Goal: Navigation & Orientation: Understand site structure

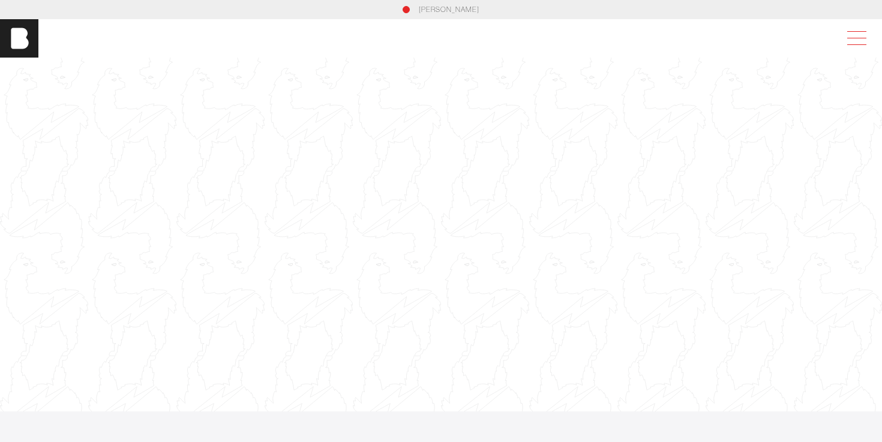
click at [855, 47] on span at bounding box center [855, 39] width 28 height 22
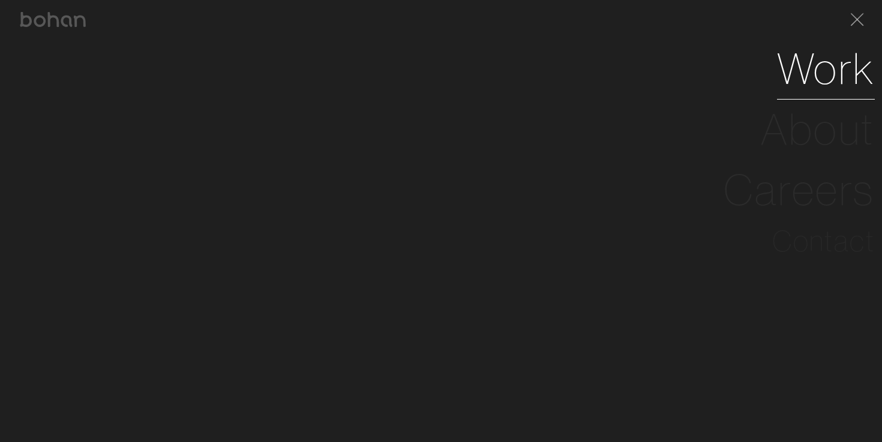
click at [817, 80] on link "Work" at bounding box center [826, 68] width 98 height 61
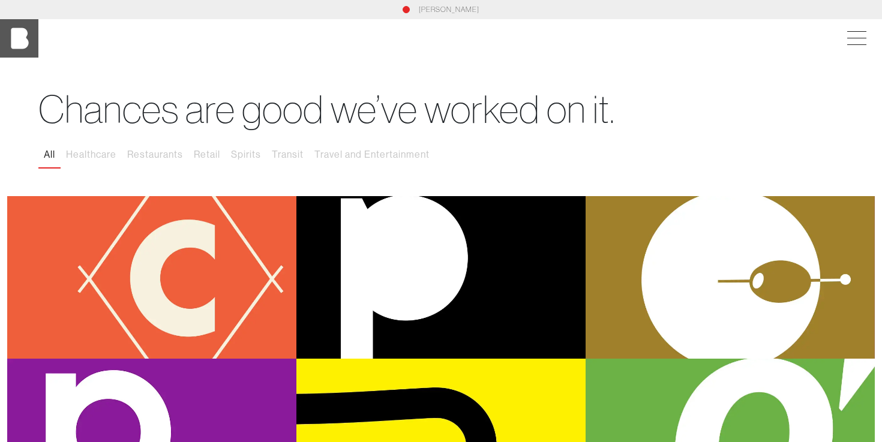
click at [20, 42] on img at bounding box center [19, 38] width 38 height 38
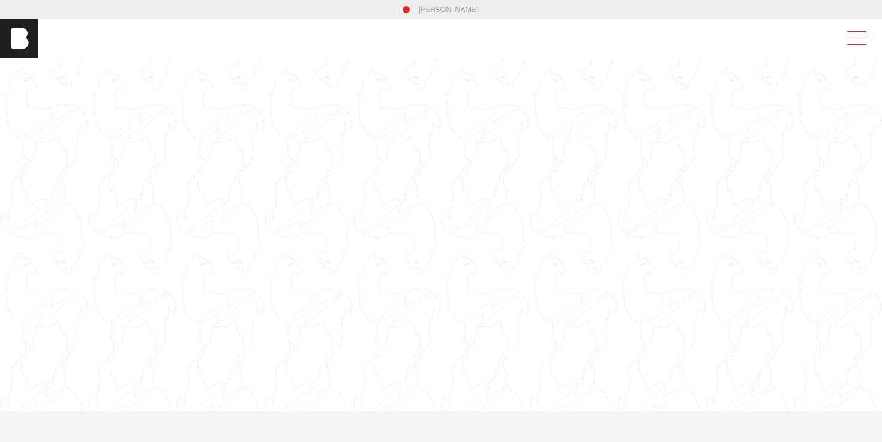
click at [844, 32] on span at bounding box center [855, 39] width 28 height 22
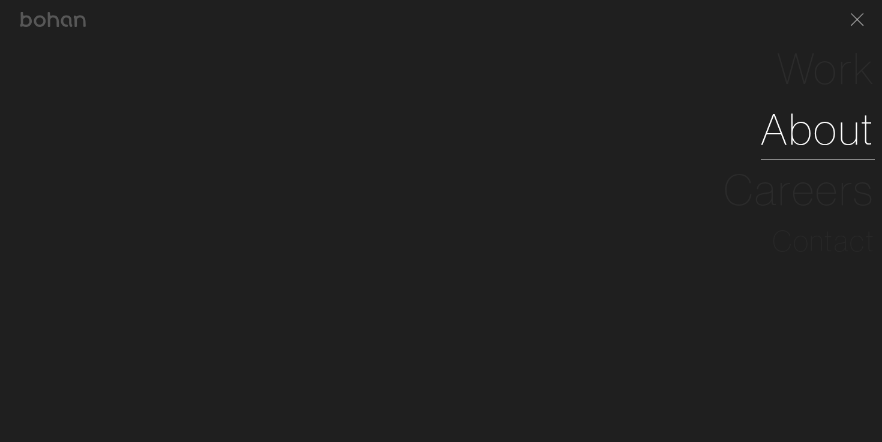
click at [790, 136] on link "About" at bounding box center [818, 129] width 114 height 61
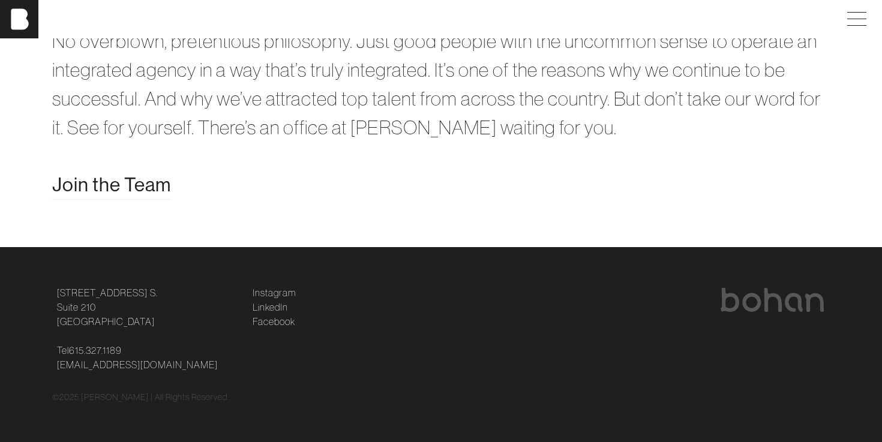
scroll to position [2418, 0]
